Goal: Task Accomplishment & Management: Use online tool/utility

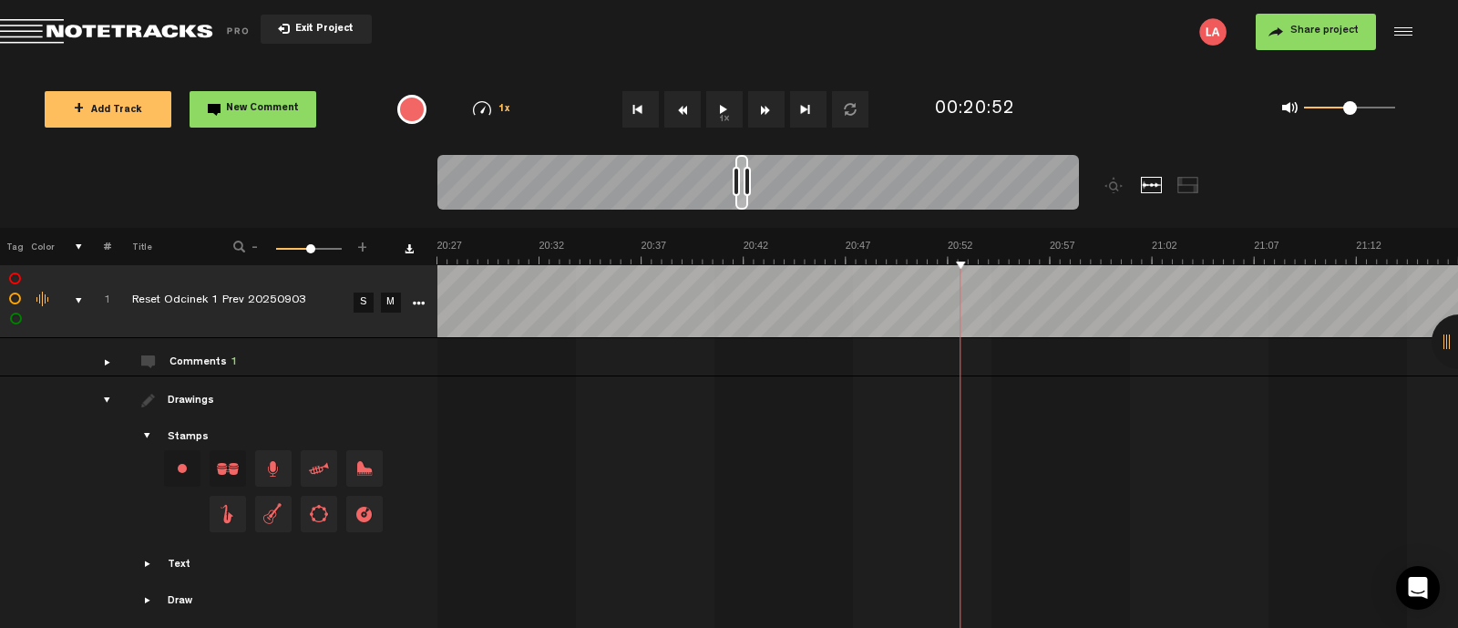
scroll to position [0, 24922]
click at [722, 103] on button "1x" at bounding box center [724, 109] width 36 height 36
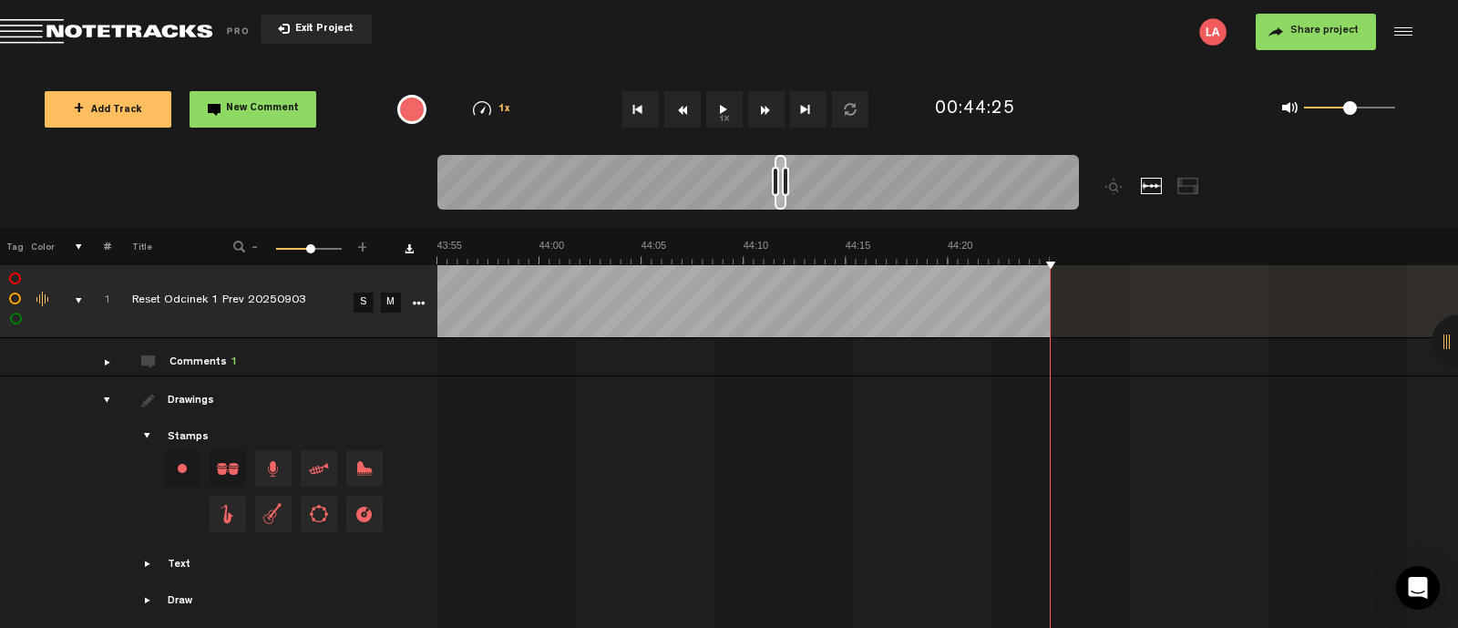
scroll to position [0, 53522]
click at [86, 39] on span "Return to Project List" at bounding box center [127, 32] width 255 height 26
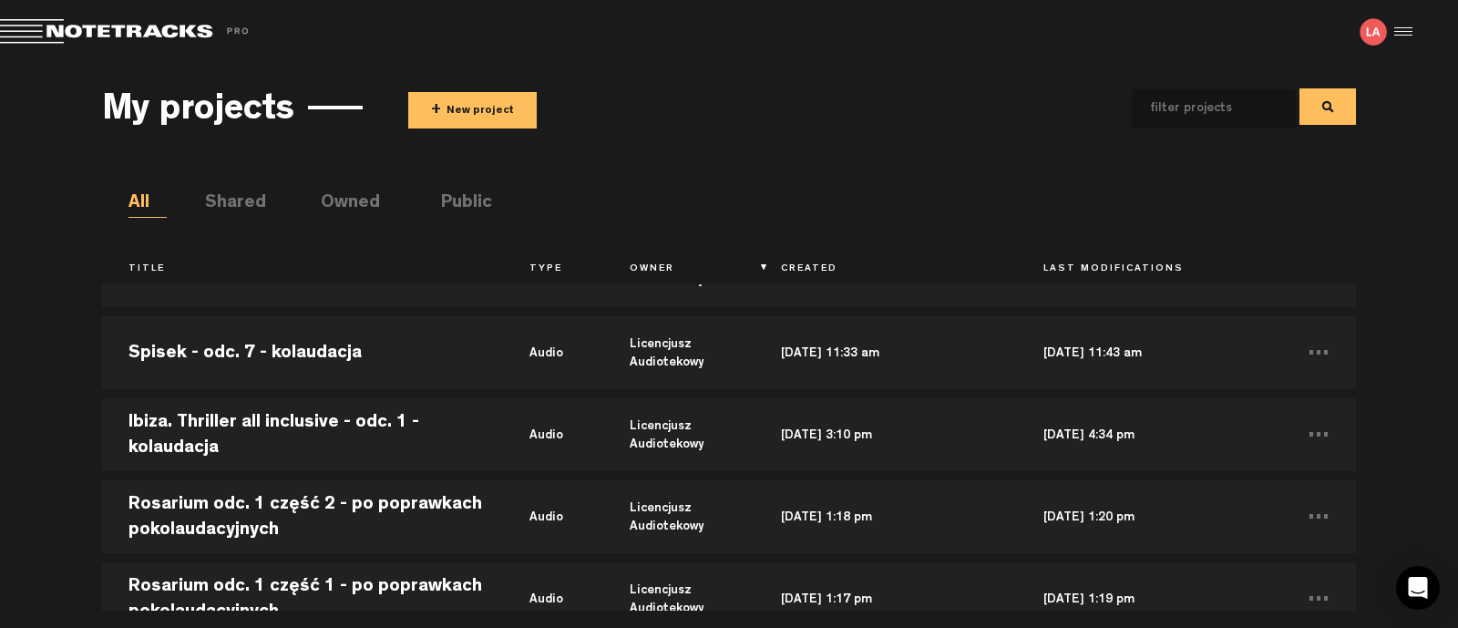
scroll to position [2960, 0]
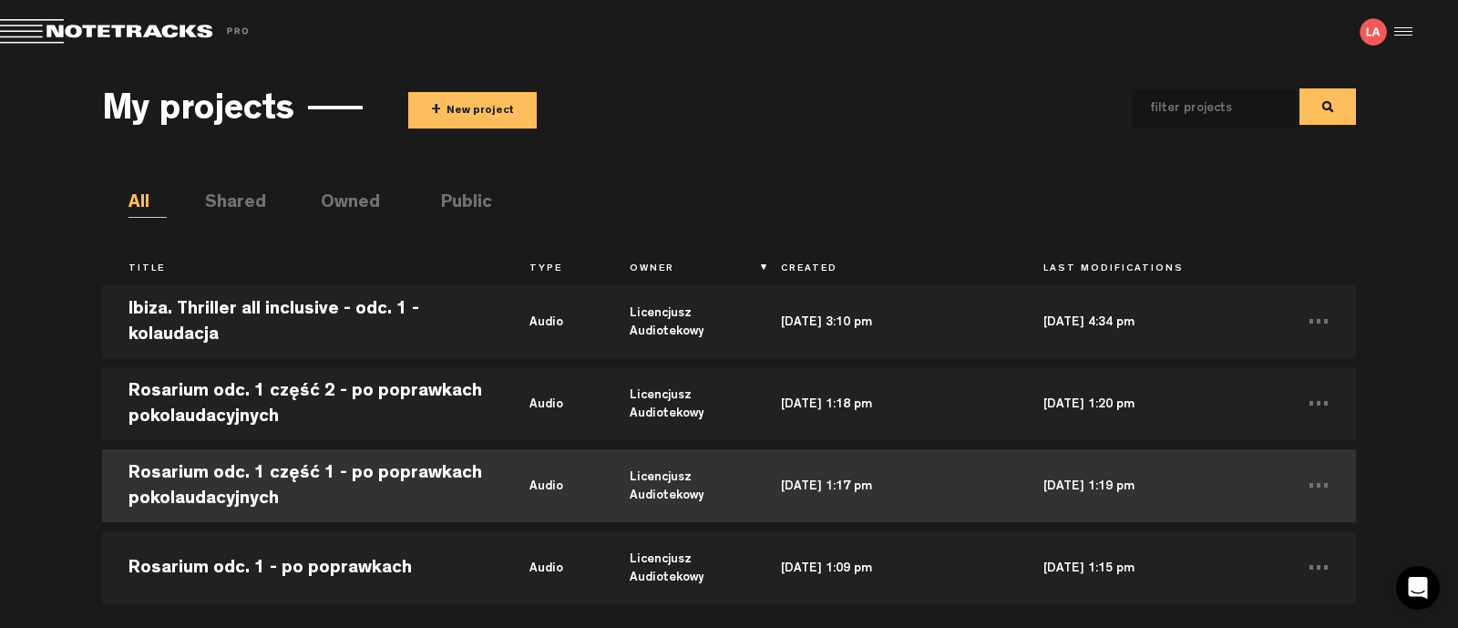
click at [353, 463] on td "Rosarium odc. 1 część 1 - po poprawkach pokolaudacyjnych" at bounding box center [302, 486] width 401 height 82
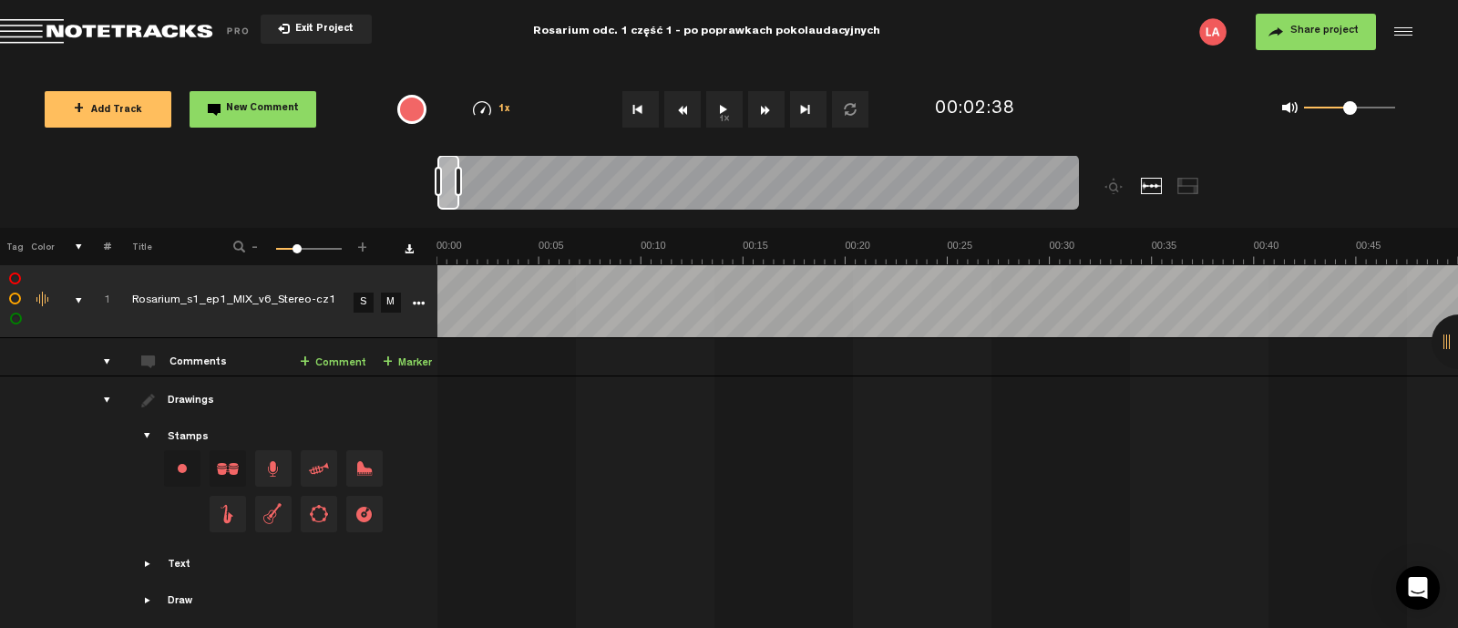
drag, startPoint x: 511, startPoint y: 180, endPoint x: 364, endPoint y: 233, distance: 156.2
click at [318, 183] on nt-zoom-navigation-bar at bounding box center [729, 191] width 1458 height 73
click at [719, 103] on button "1x" at bounding box center [724, 109] width 36 height 36
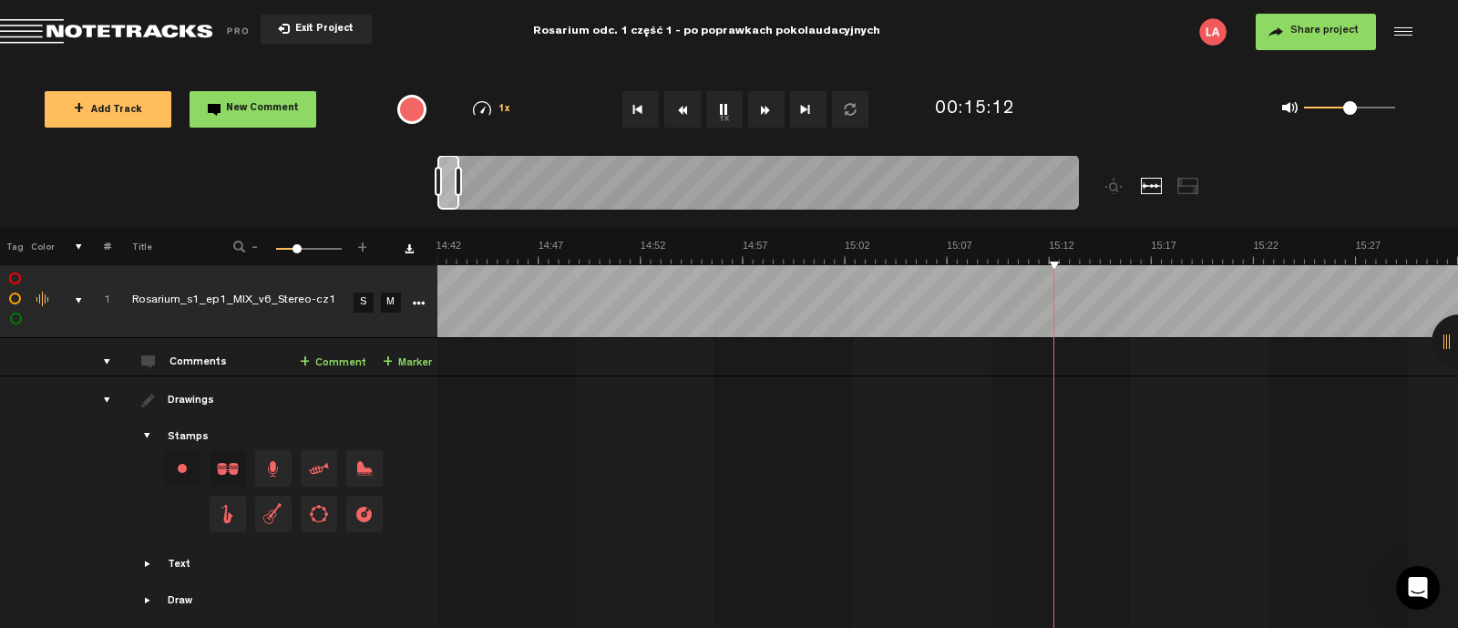
click at [729, 100] on button "1x" at bounding box center [724, 109] width 36 height 36
click at [713, 106] on button "1x" at bounding box center [724, 109] width 36 height 36
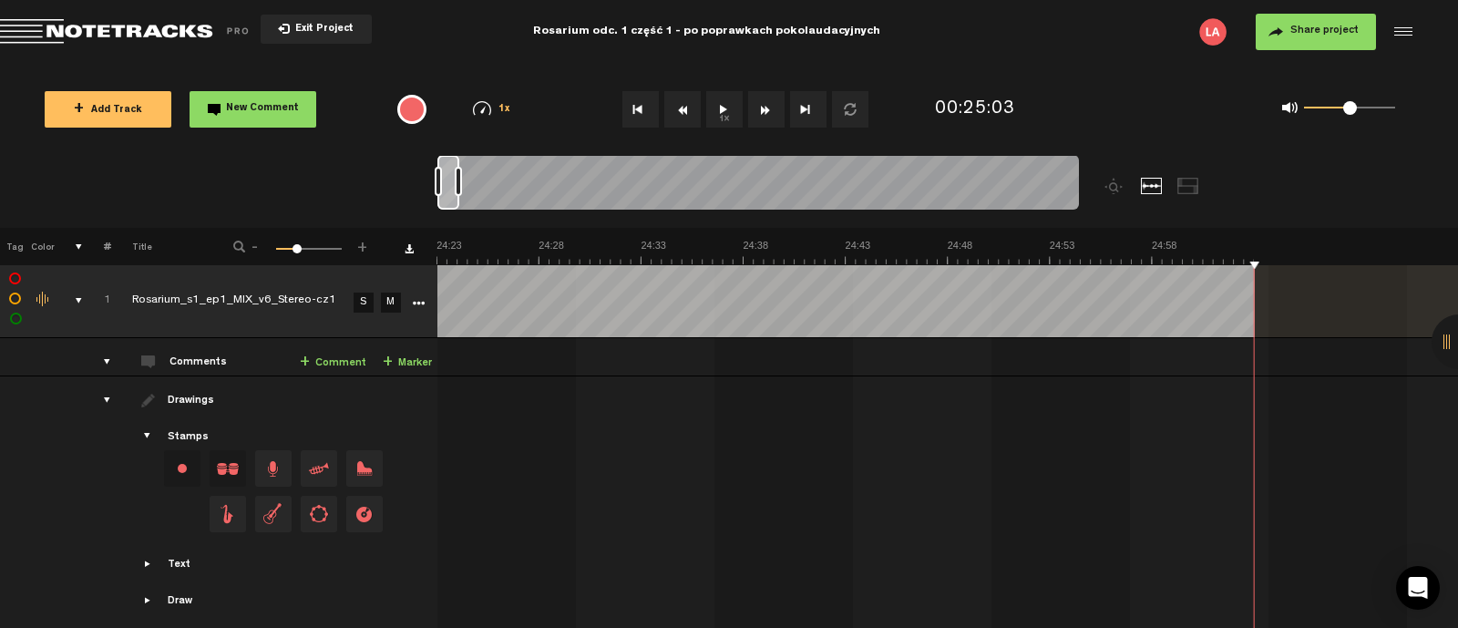
scroll to position [0, 29826]
click at [118, 25] on span "Return to Project List" at bounding box center [127, 32] width 255 height 26
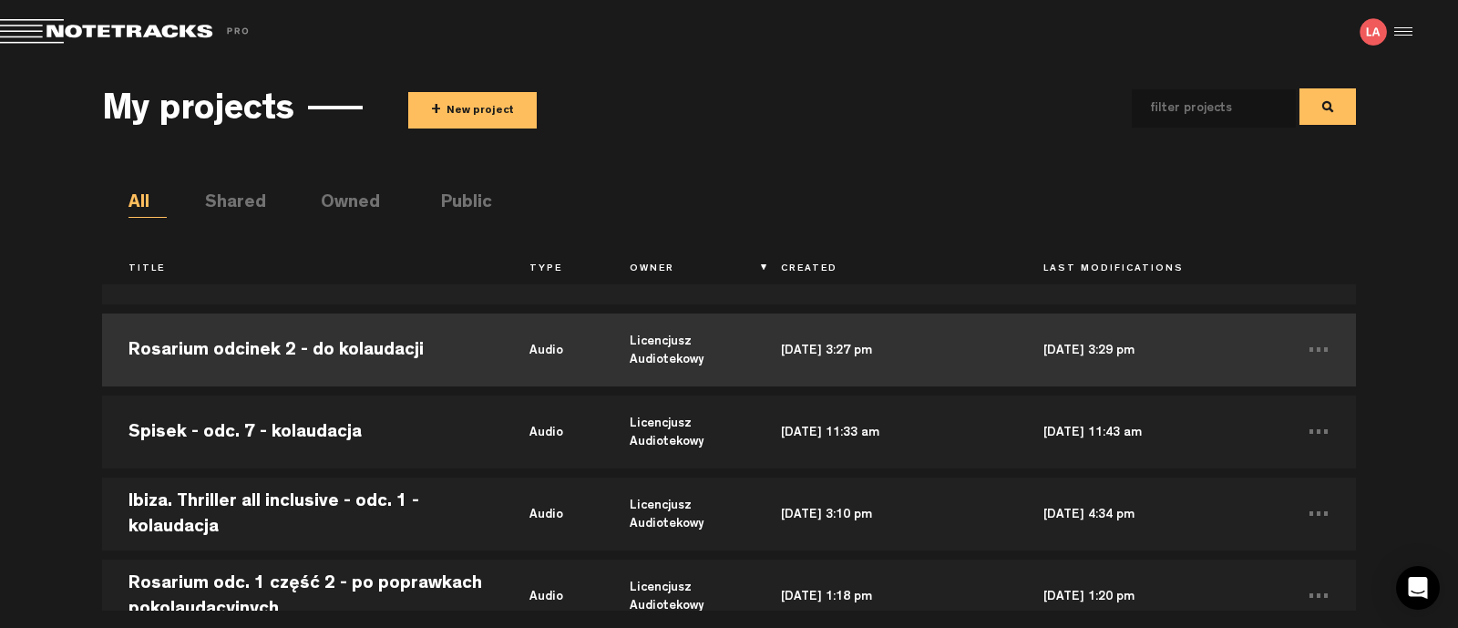
scroll to position [2734, 0]
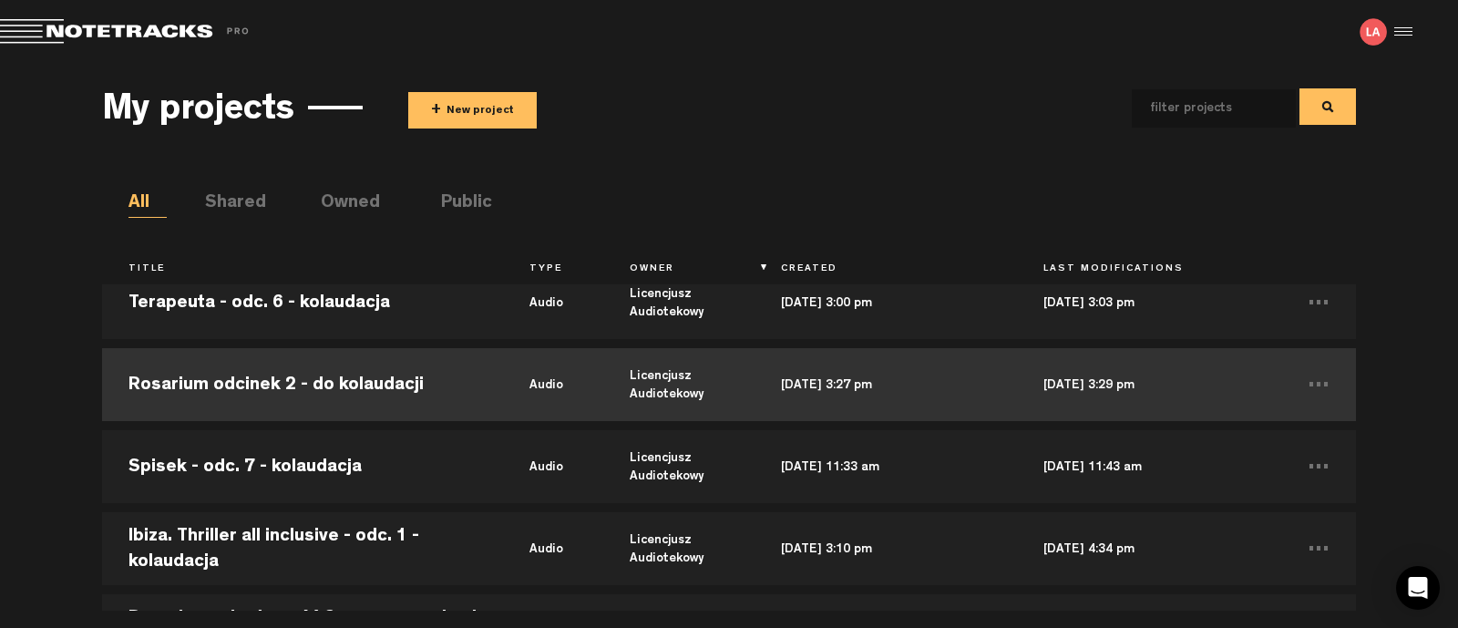
click at [274, 385] on td "Rosarium odcinek 2 - do kolaudacji" at bounding box center [302, 385] width 401 height 82
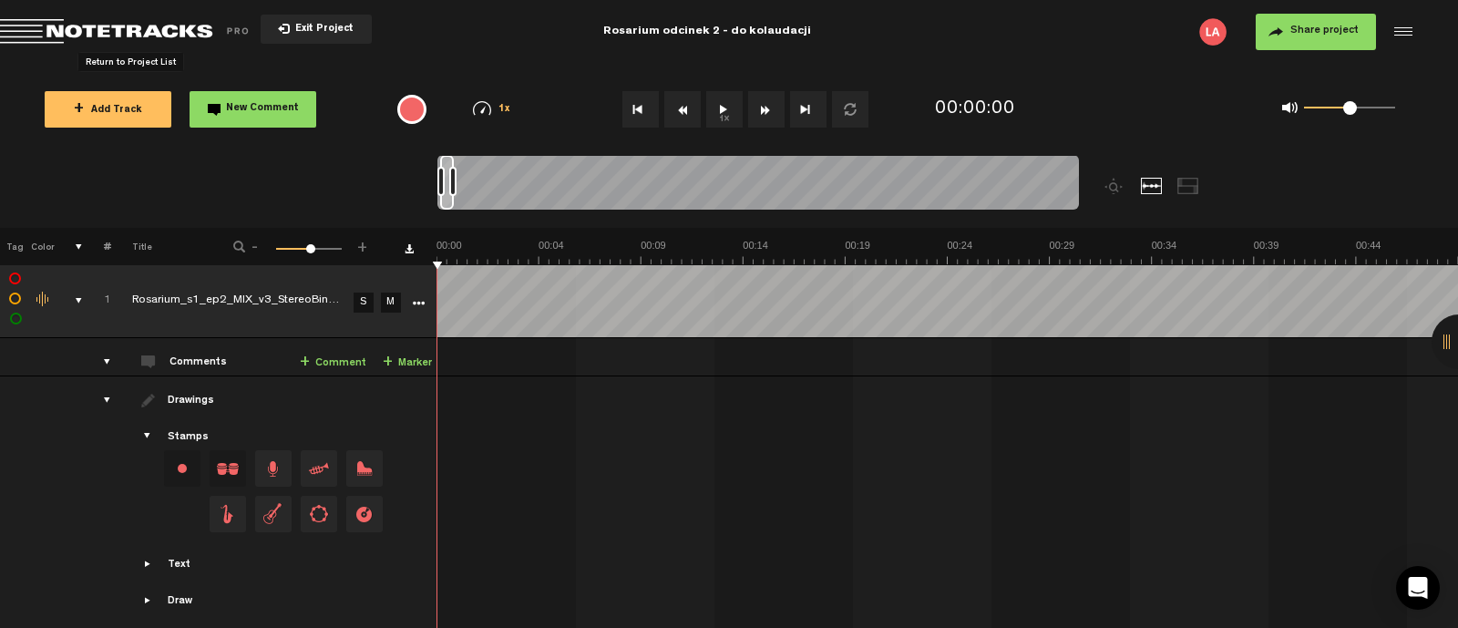
click at [100, 23] on span "Return to Project List" at bounding box center [127, 32] width 255 height 26
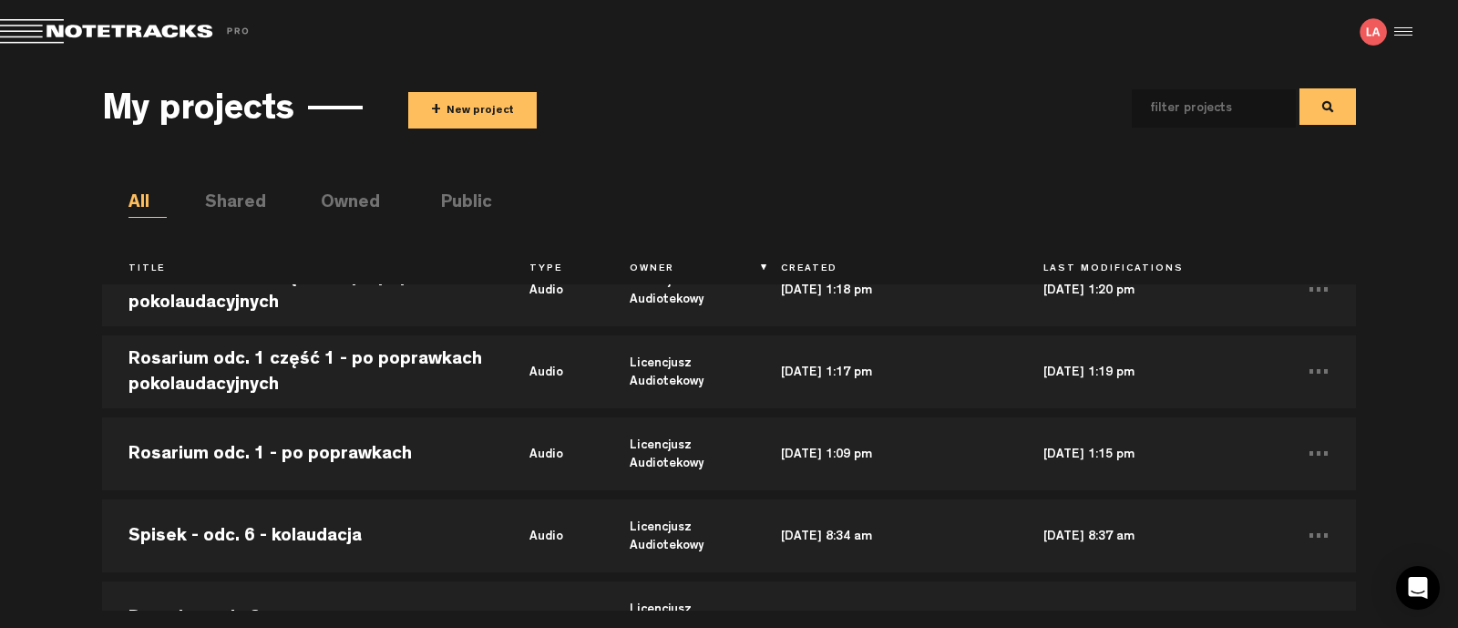
scroll to position [2960, 0]
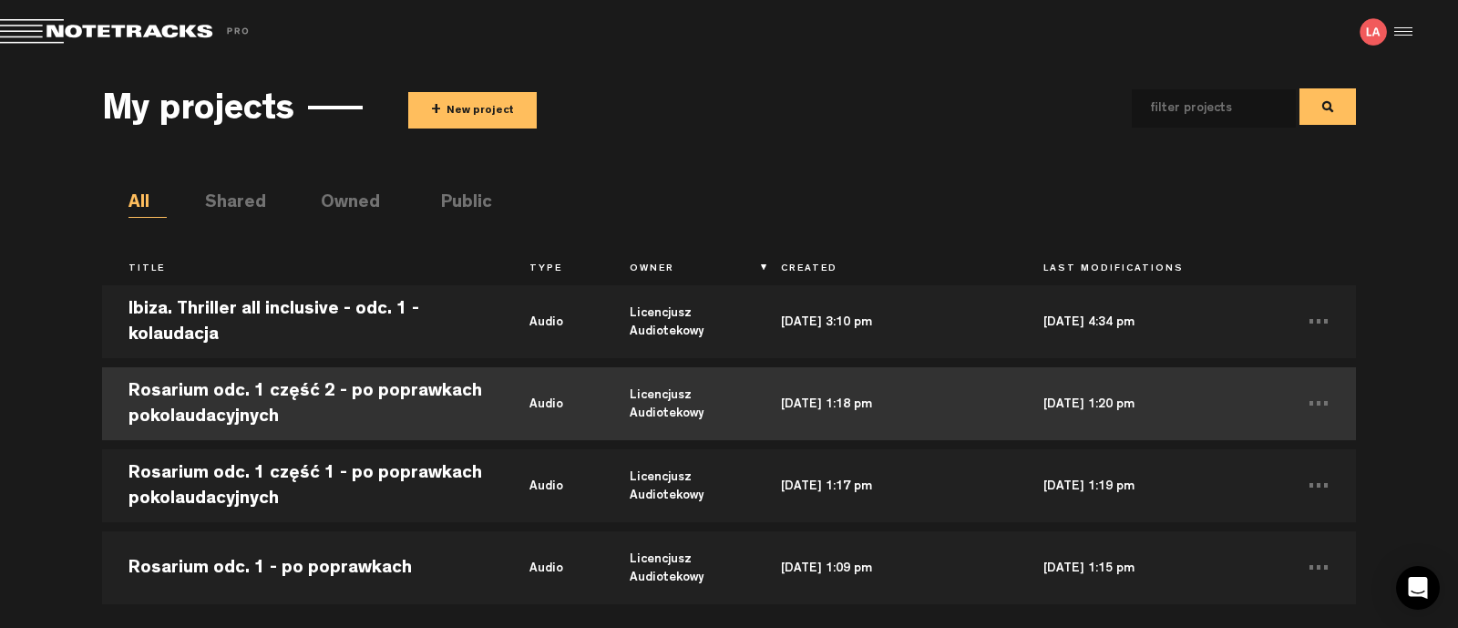
click at [160, 385] on td "Rosarium odc. 1 część 2 - po poprawkach pokolaudacyjnych" at bounding box center [302, 404] width 401 height 82
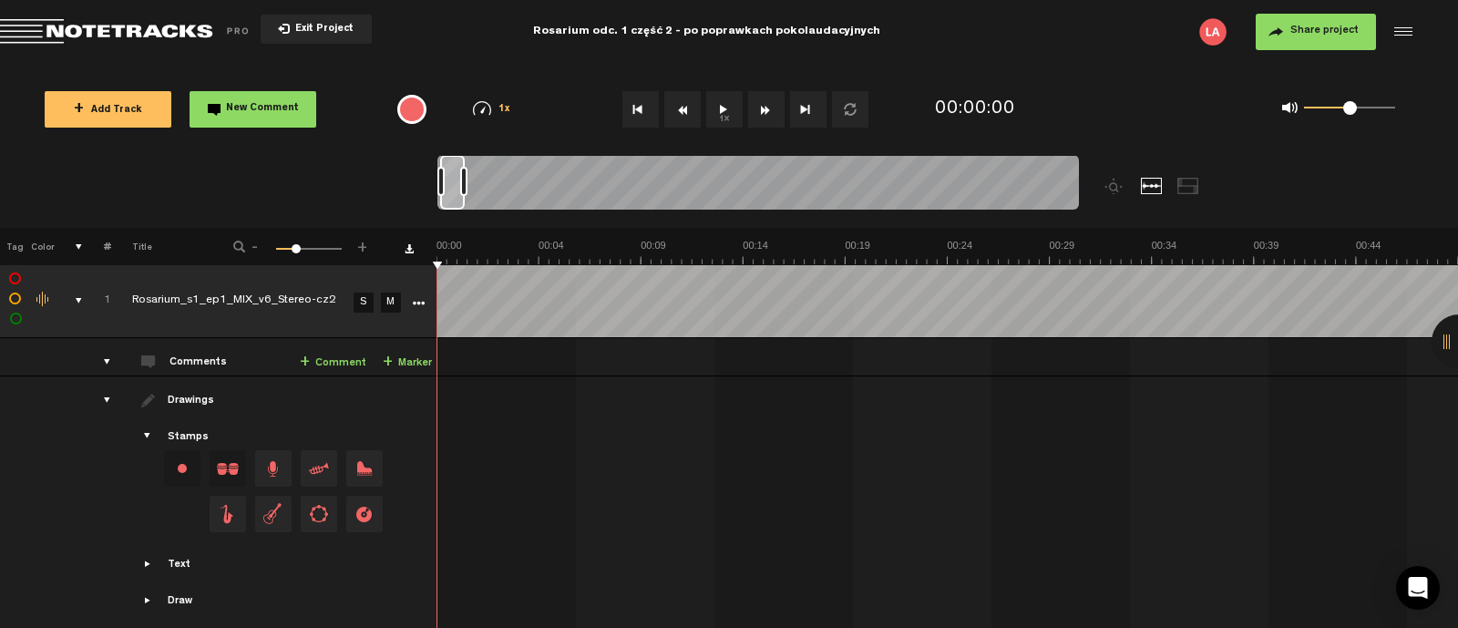
click at [717, 107] on button "1x" at bounding box center [724, 109] width 36 height 36
click at [456, 184] on div at bounding box center [454, 181] width 7 height 29
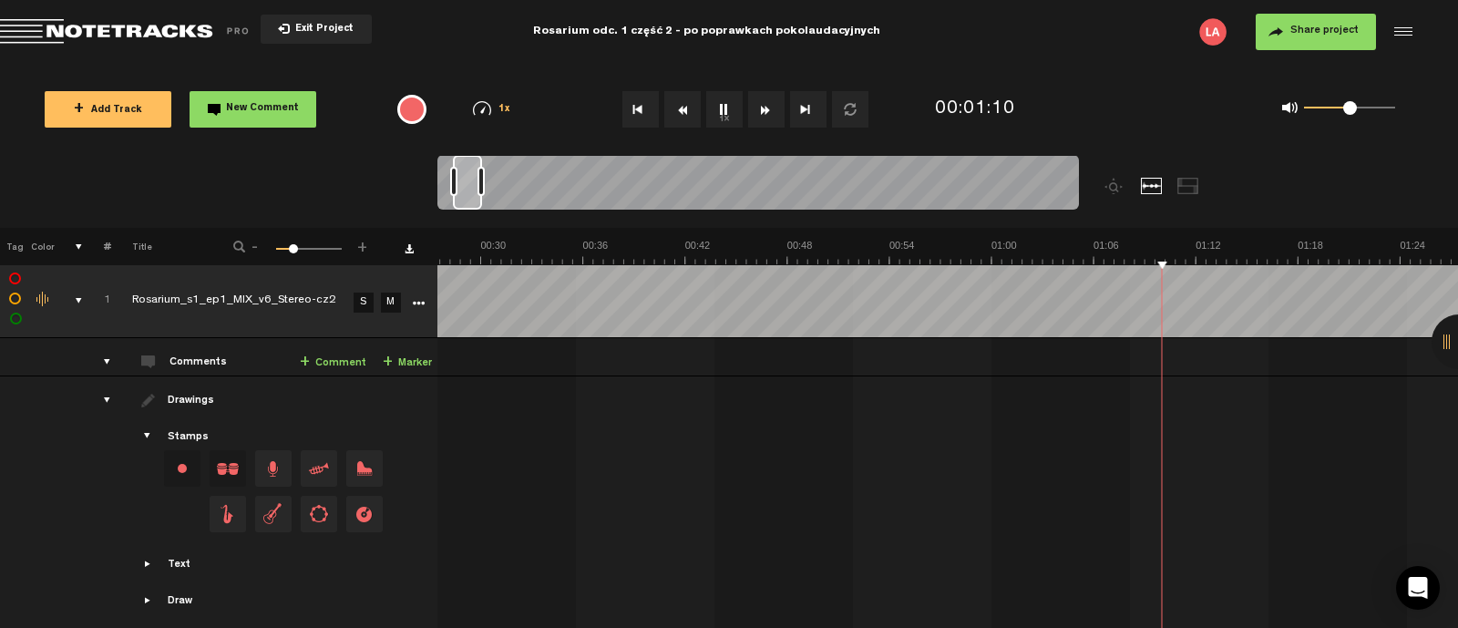
drag, startPoint x: 466, startPoint y: 182, endPoint x: 444, endPoint y: 190, distance: 23.1
click at [444, 190] on div at bounding box center [451, 182] width 28 height 55
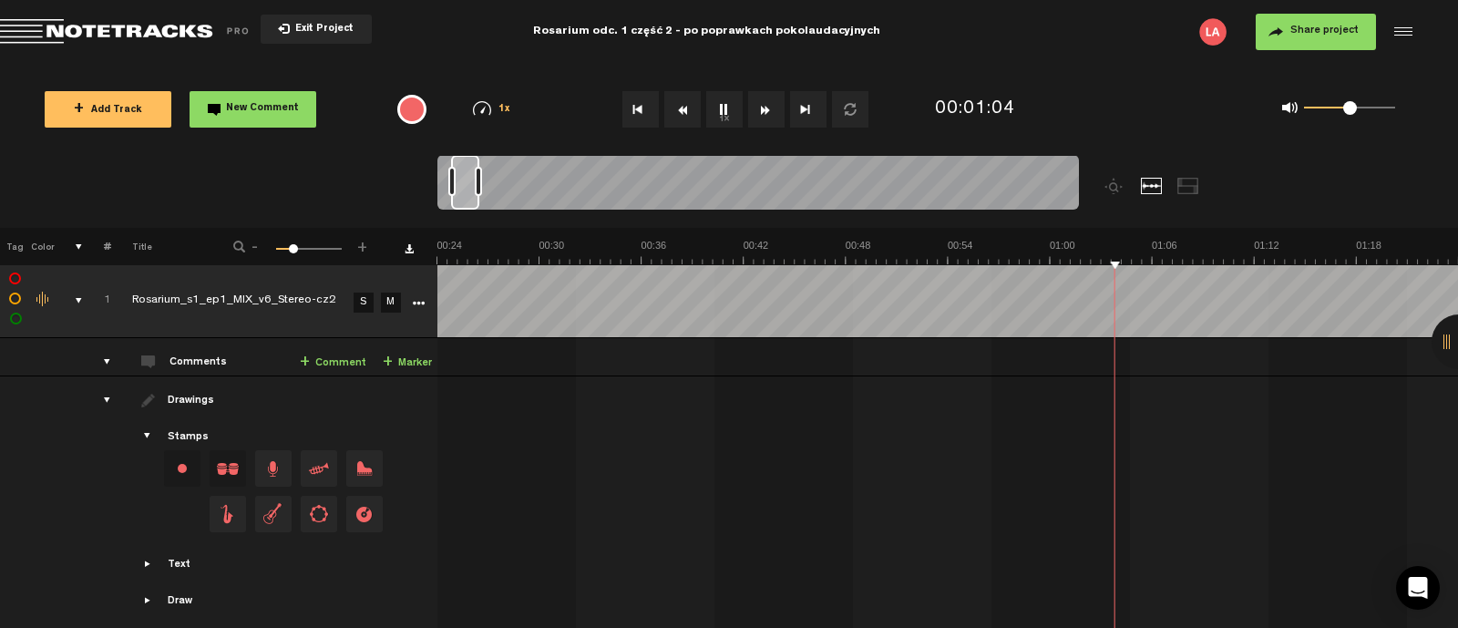
scroll to position [0, 408]
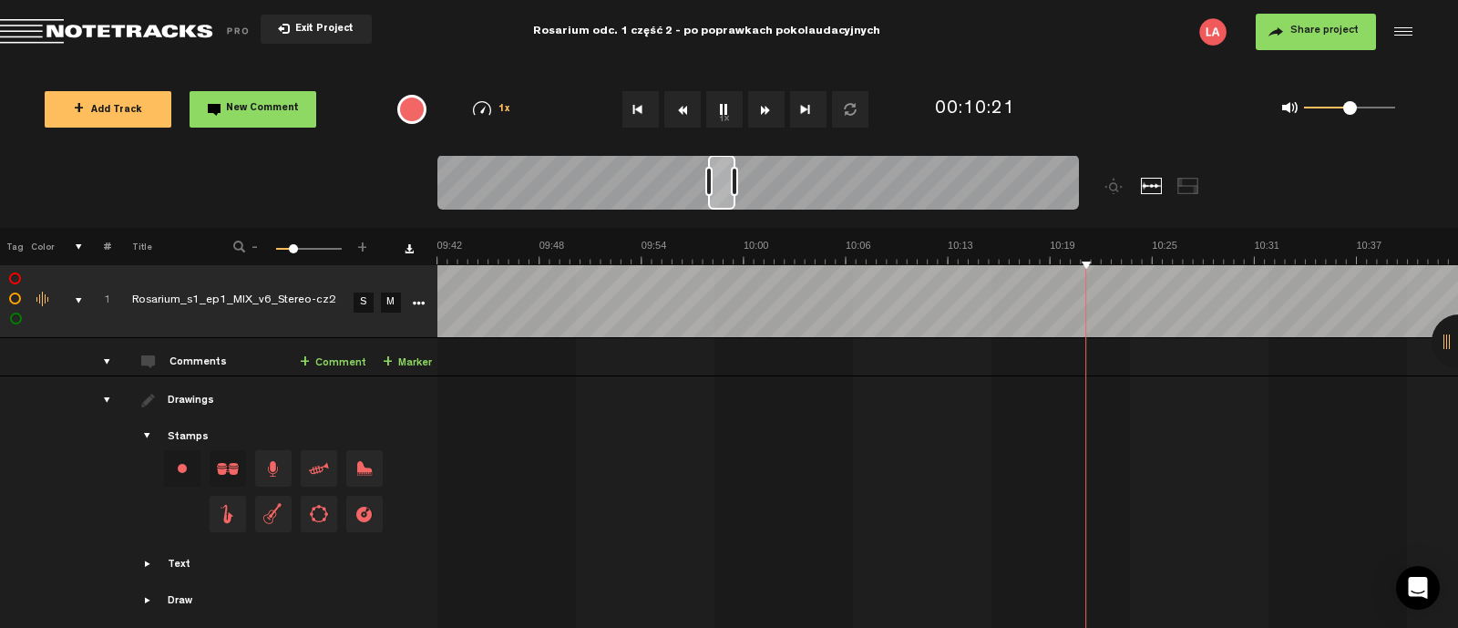
click at [724, 110] on button "1x" at bounding box center [724, 109] width 36 height 36
drag, startPoint x: 723, startPoint y: 173, endPoint x: 698, endPoint y: 173, distance: 24.6
click at [698, 173] on div at bounding box center [696, 182] width 27 height 55
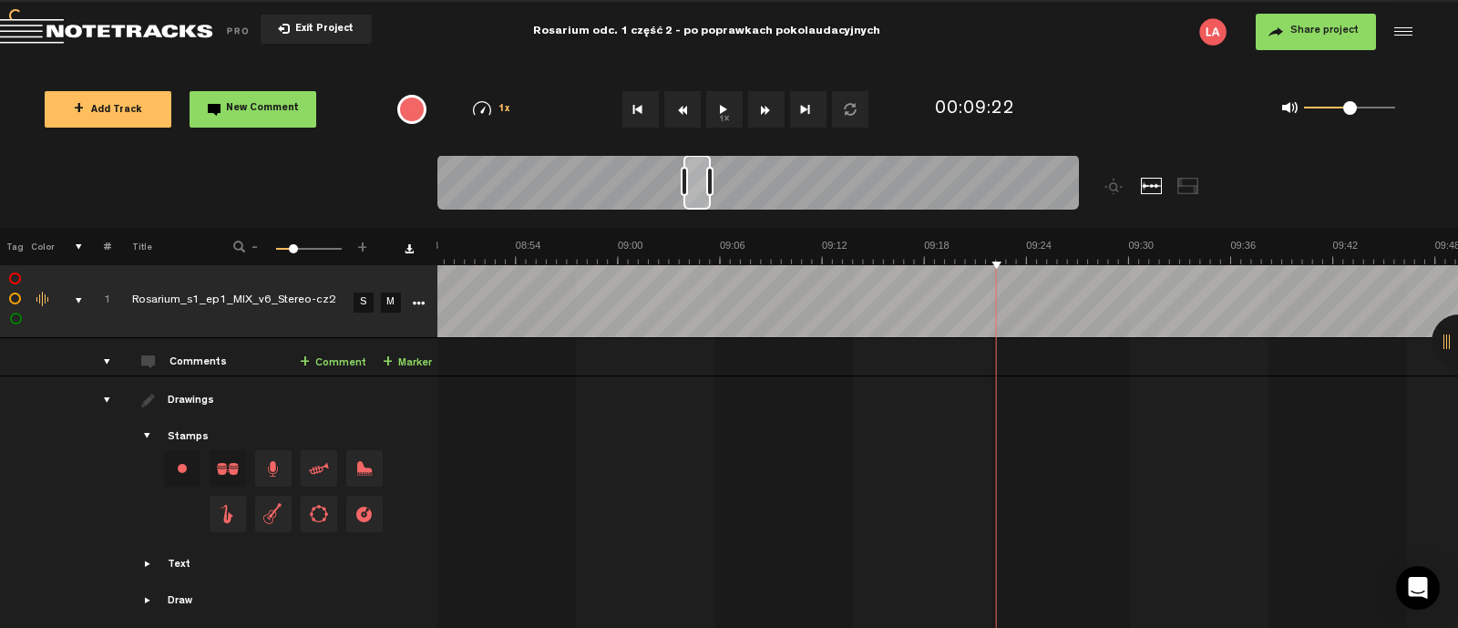
click at [731, 104] on button "1x" at bounding box center [724, 109] width 36 height 36
click at [728, 111] on button "1x" at bounding box center [724, 109] width 36 height 36
drag, startPoint x: 703, startPoint y: 182, endPoint x: 684, endPoint y: 187, distance: 18.8
click at [681, 183] on div at bounding box center [675, 182] width 26 height 55
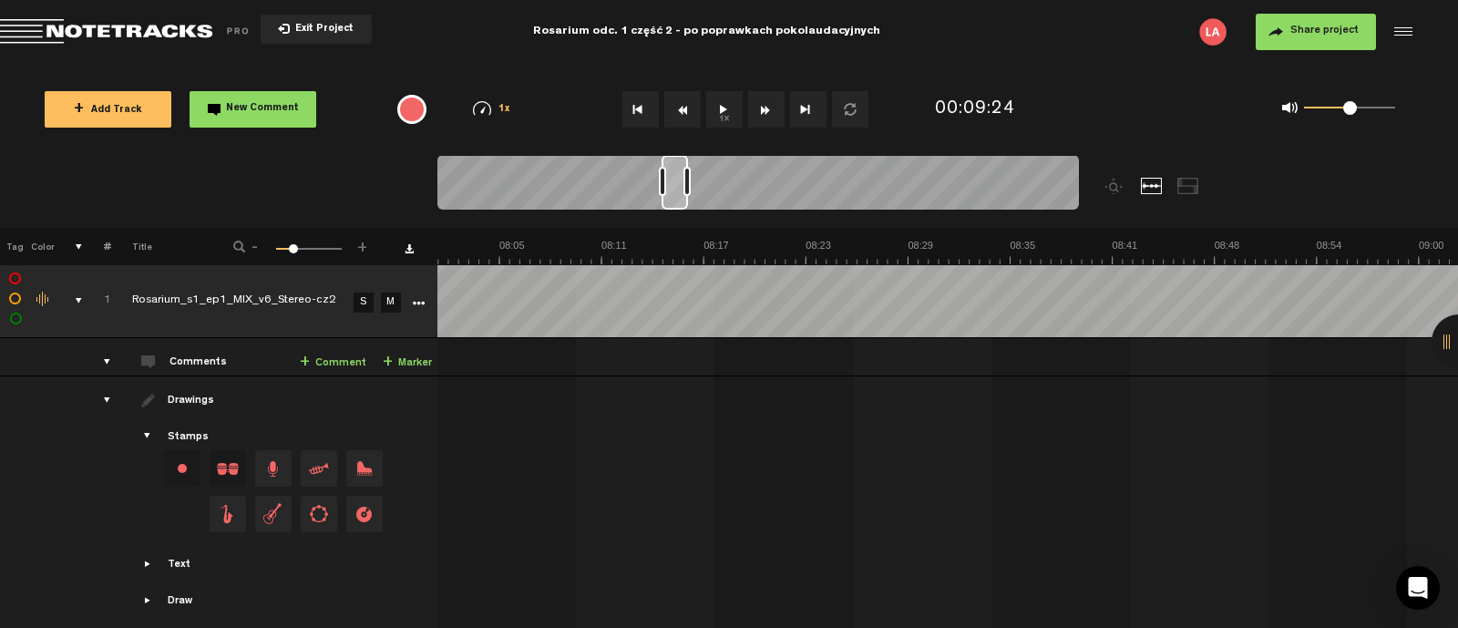
click at [734, 111] on button "1x" at bounding box center [724, 109] width 36 height 36
click at [729, 109] on button "1x" at bounding box center [724, 109] width 36 height 36
drag, startPoint x: 675, startPoint y: 177, endPoint x: 631, endPoint y: 177, distance: 44.6
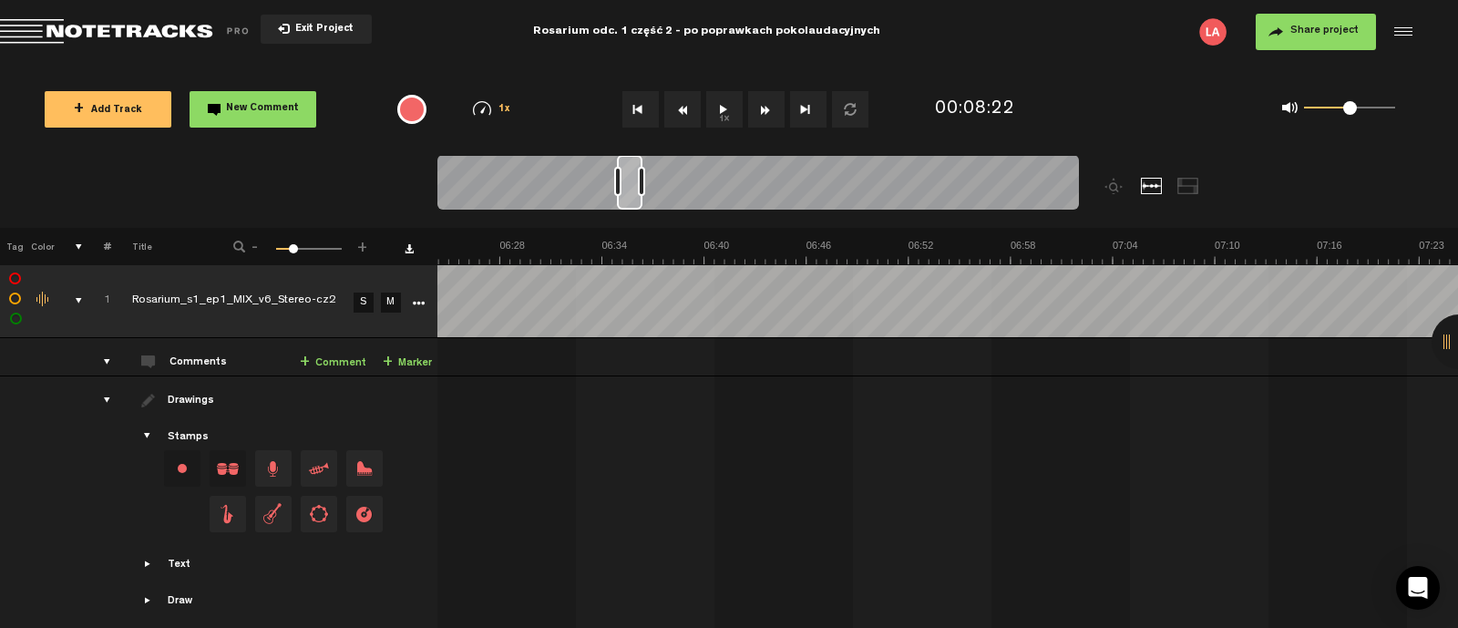
click at [631, 177] on div at bounding box center [630, 182] width 26 height 55
click at [721, 111] on button "1x" at bounding box center [724, 109] width 36 height 36
click at [720, 93] on button "1x" at bounding box center [724, 109] width 36 height 36
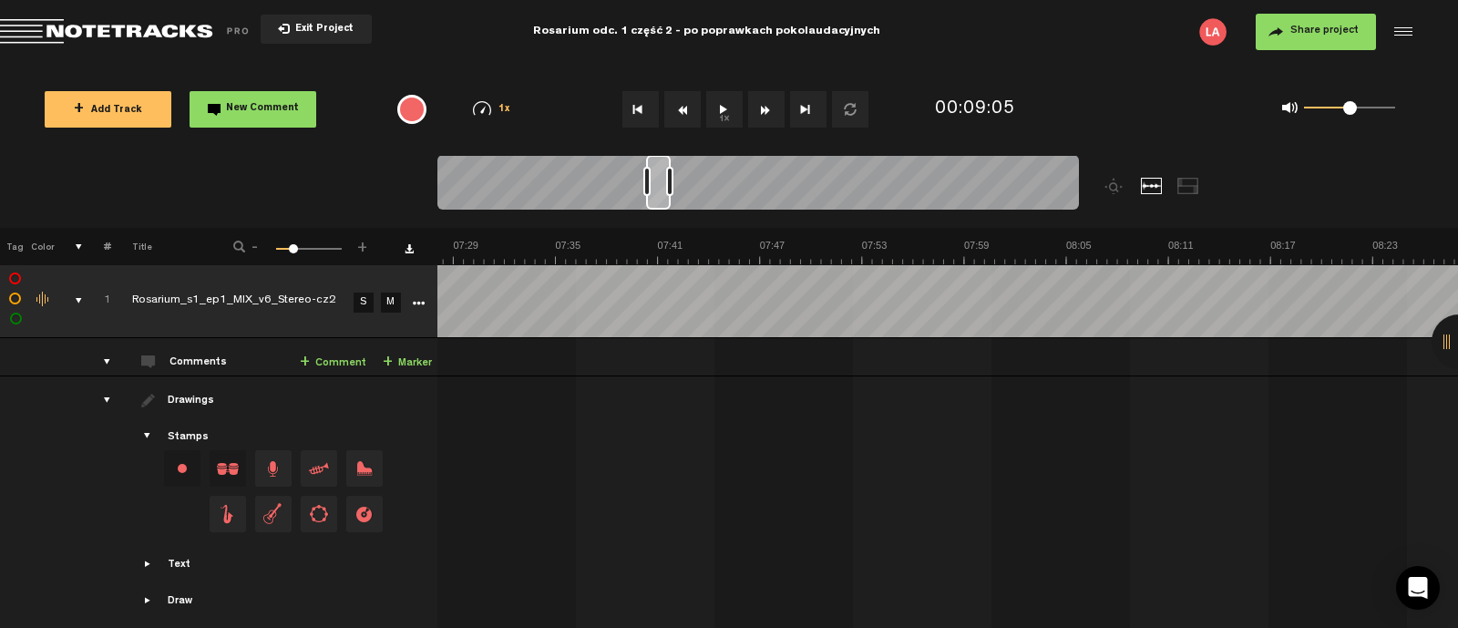
scroll to position [0, 7541]
drag, startPoint x: 683, startPoint y: 178, endPoint x: 657, endPoint y: 180, distance: 26.6
click at [657, 180] on div at bounding box center [658, 182] width 25 height 55
drag, startPoint x: 657, startPoint y: 170, endPoint x: 634, endPoint y: 174, distance: 23.1
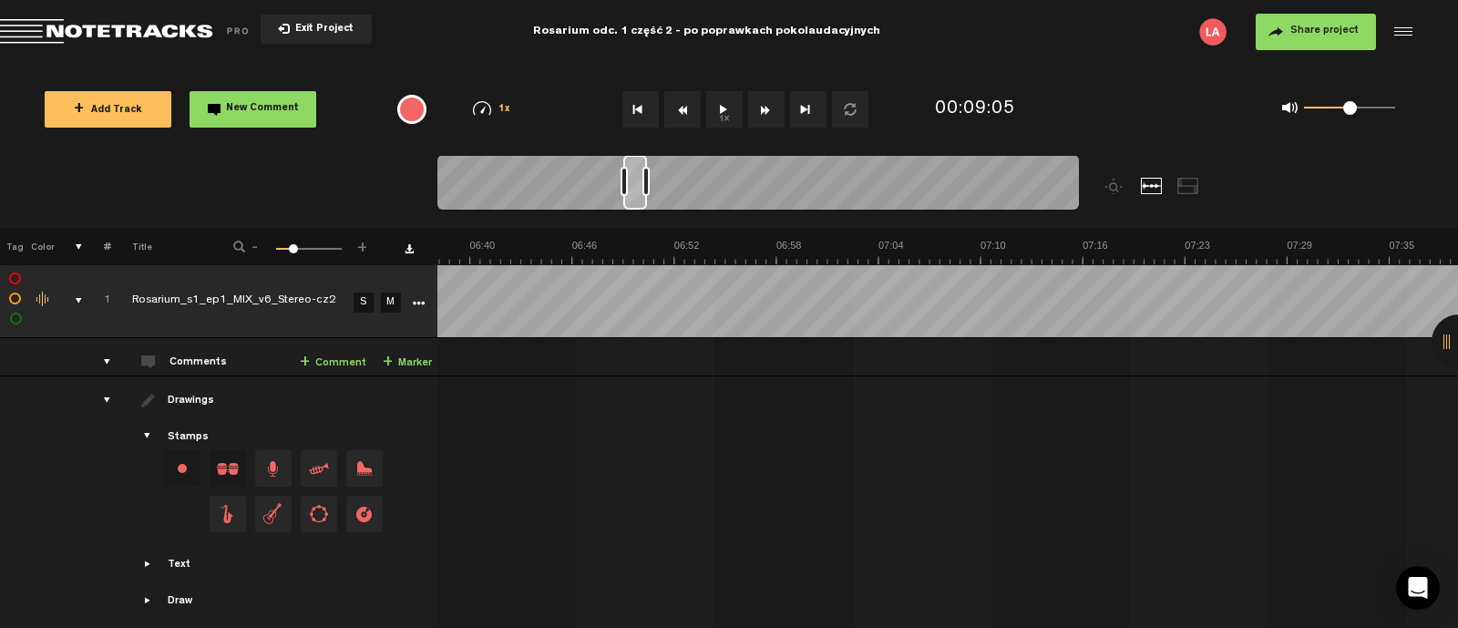
click at [634, 174] on div at bounding box center [635, 182] width 24 height 55
click at [715, 109] on button "1x" at bounding box center [724, 109] width 36 height 36
click at [721, 99] on button "1x" at bounding box center [724, 109] width 36 height 36
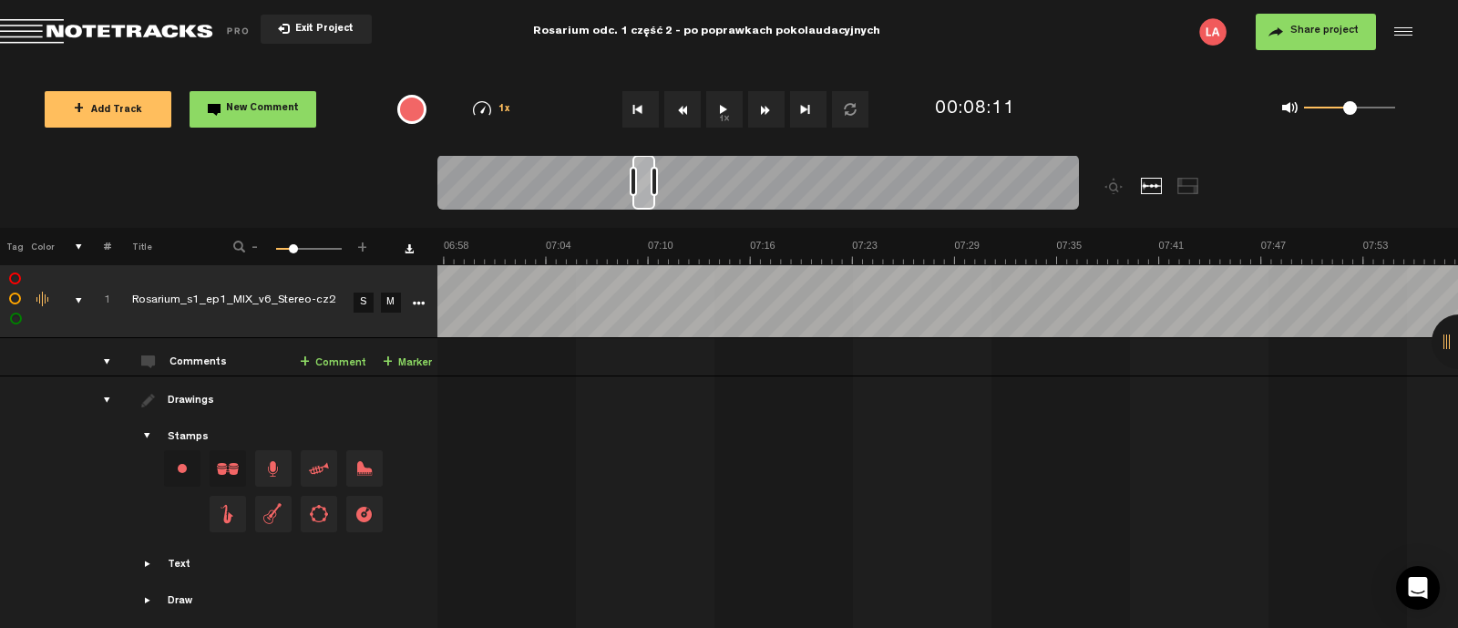
scroll to position [0, 7041]
drag, startPoint x: 655, startPoint y: 184, endPoint x: 642, endPoint y: 186, distance: 12.9
click at [642, 186] on div at bounding box center [643, 182] width 23 height 55
click at [719, 106] on button "1x" at bounding box center [724, 109] width 36 height 36
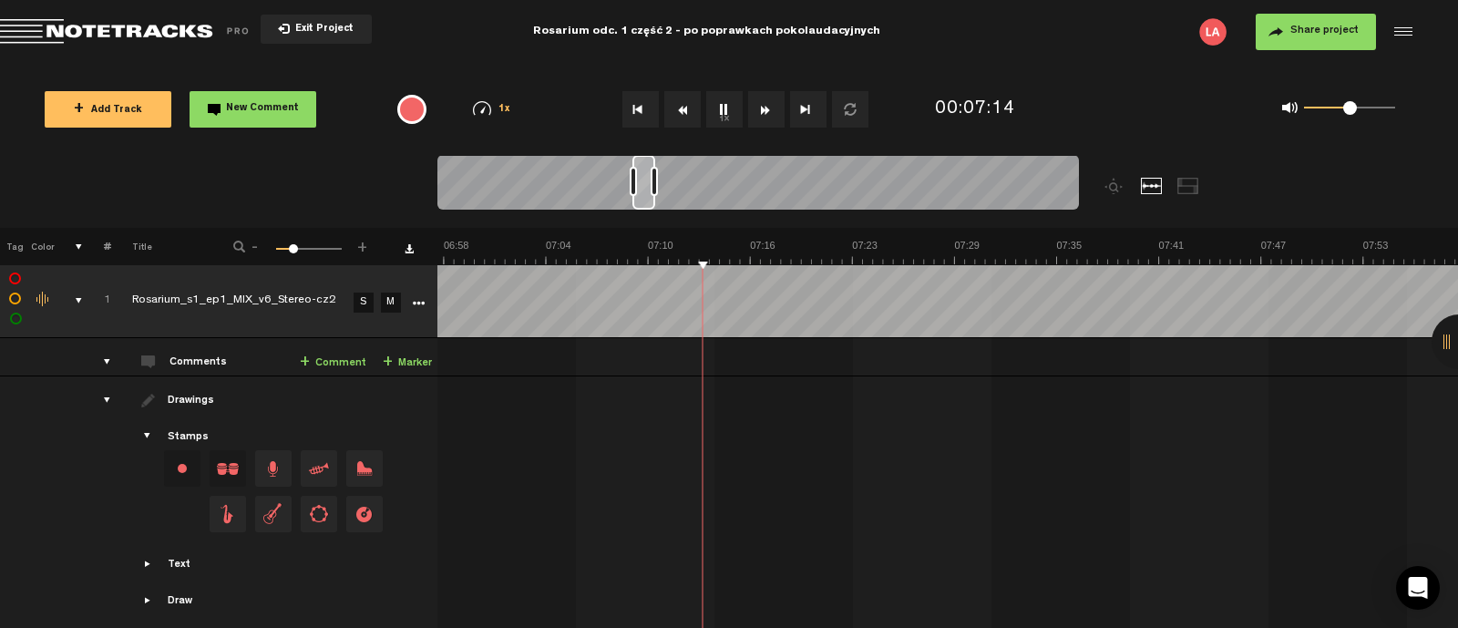
click at [719, 106] on button "1x" at bounding box center [724, 109] width 36 height 36
click at [720, 108] on button "1x" at bounding box center [724, 109] width 36 height 36
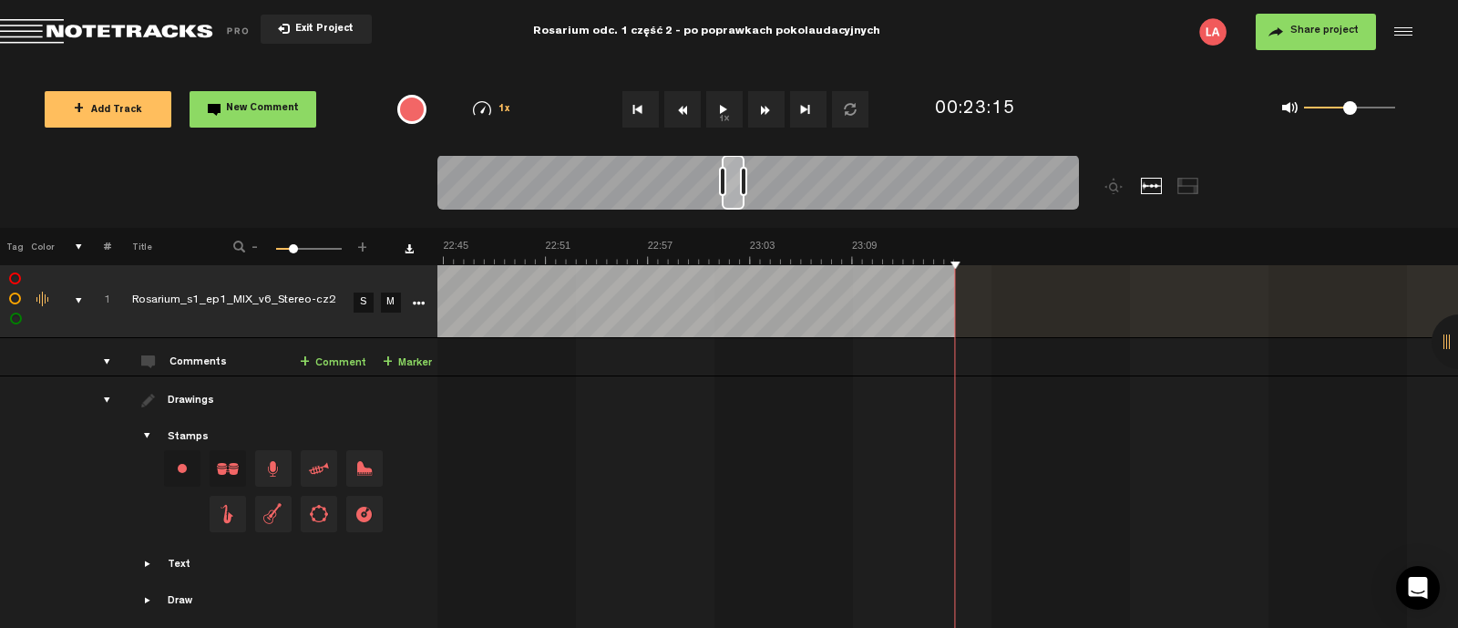
scroll to position [0, 22975]
click at [101, 31] on span "Return to Project List" at bounding box center [127, 32] width 255 height 26
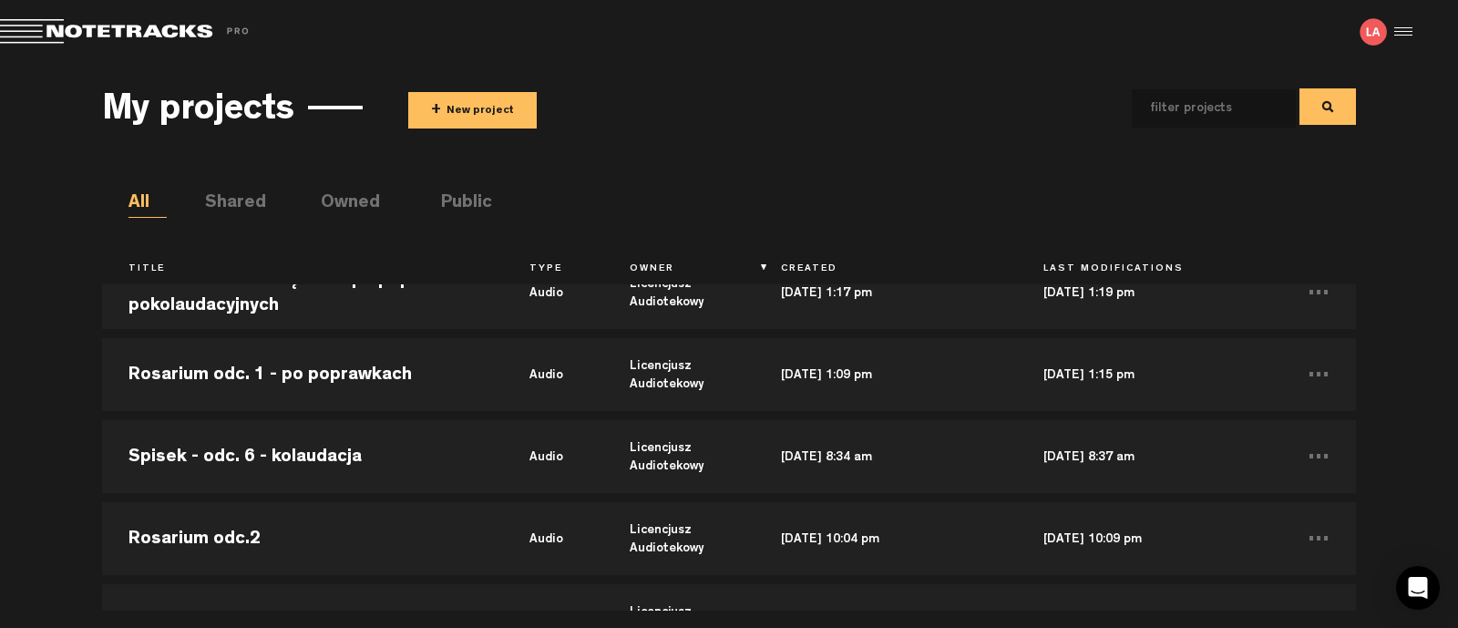
scroll to position [3188, 0]
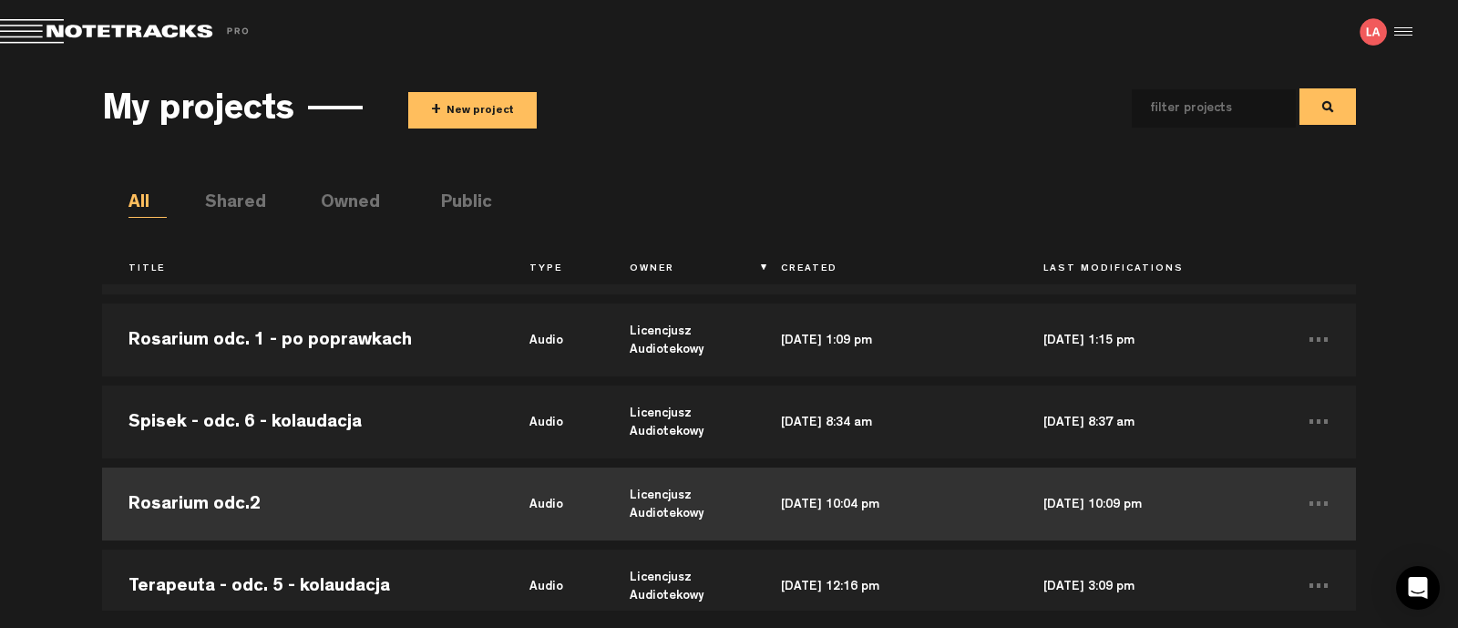
click at [212, 498] on td "Rosarium odc.2" at bounding box center [302, 504] width 401 height 82
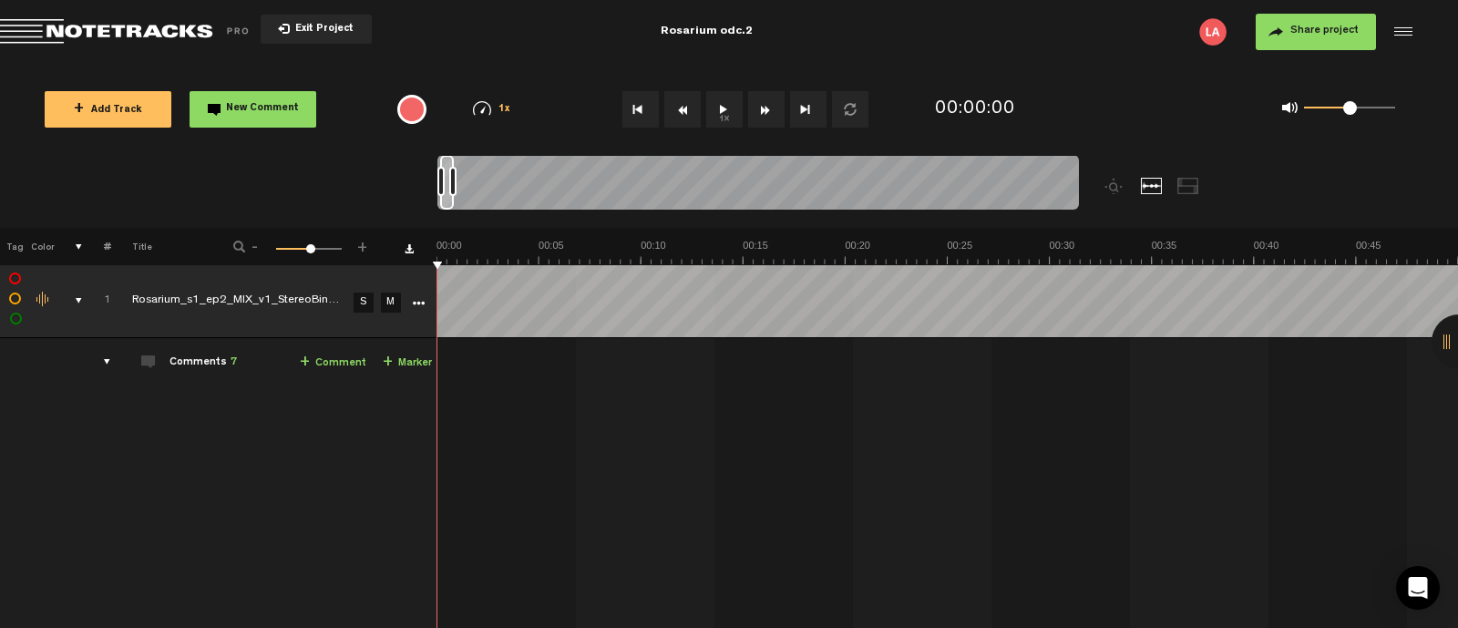
click at [732, 110] on button "1x" at bounding box center [724, 109] width 36 height 36
click at [723, 107] on button "1x" at bounding box center [724, 109] width 36 height 36
click at [709, 102] on button "1x" at bounding box center [724, 109] width 36 height 36
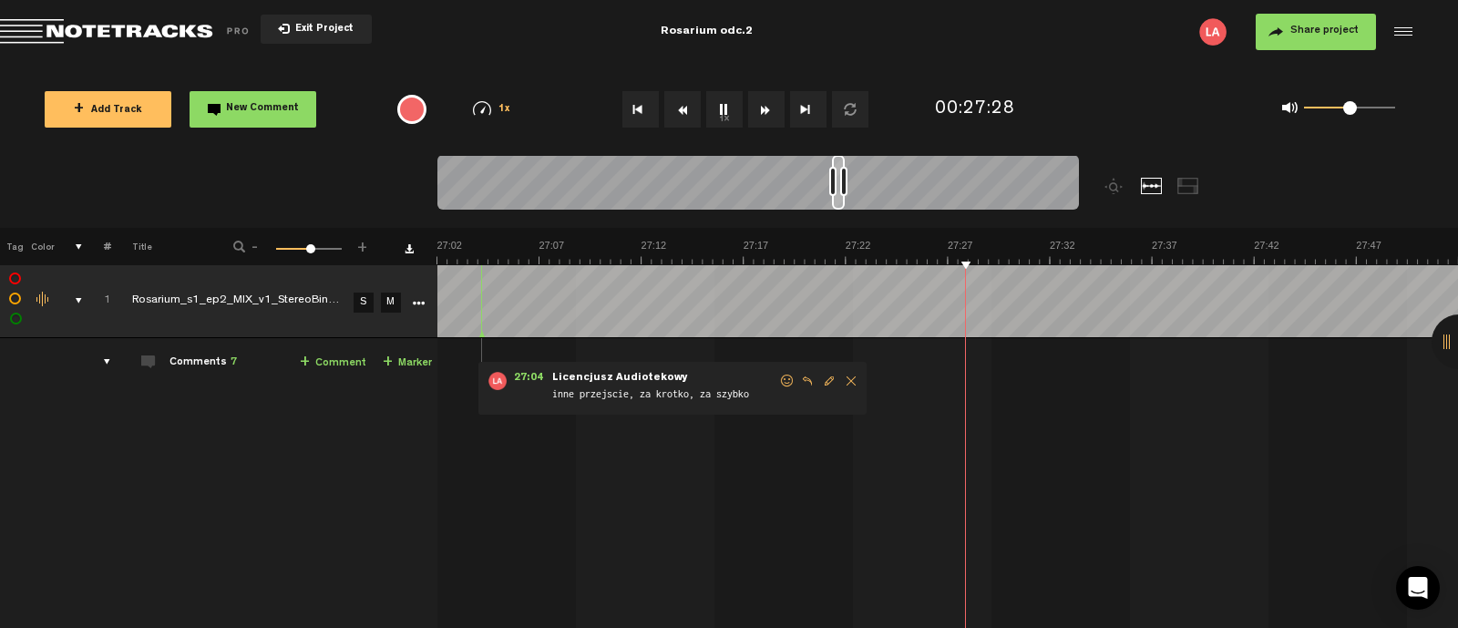
scroll to position [0, 33094]
click at [720, 114] on button "1x" at bounding box center [724, 109] width 36 height 36
